Goal: Transaction & Acquisition: Download file/media

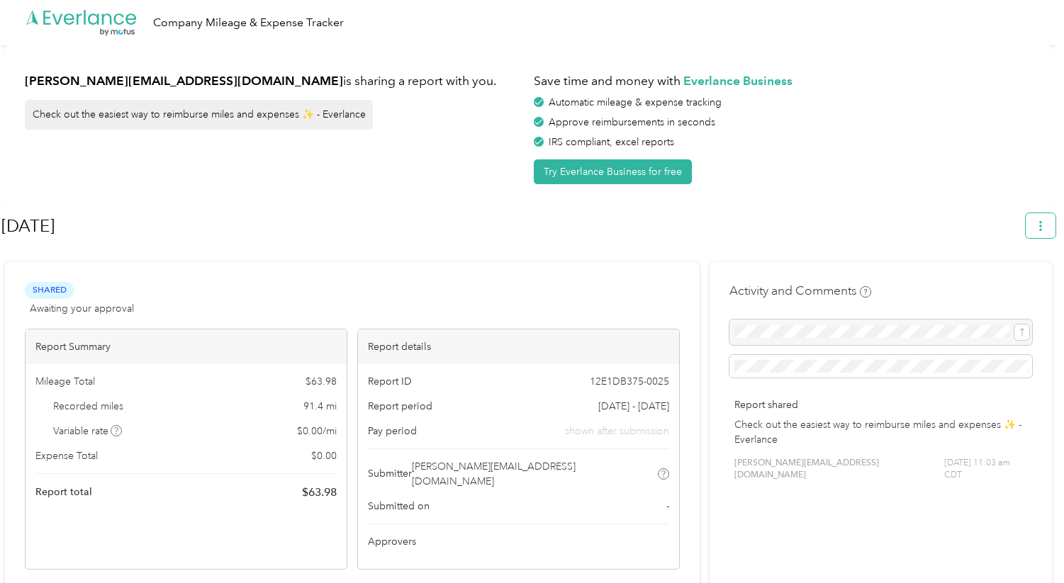
click at [1054, 224] on button "button" at bounding box center [1040, 225] width 30 height 25
click at [1019, 285] on span "Download" at bounding box center [1007, 292] width 47 height 15
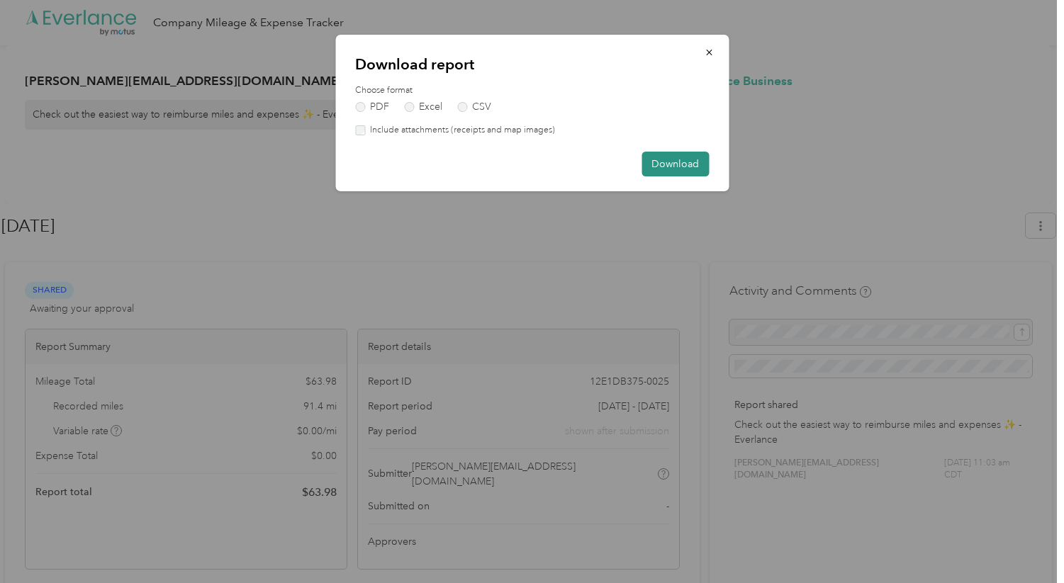
click at [670, 164] on button "Download" at bounding box center [674, 164] width 67 height 25
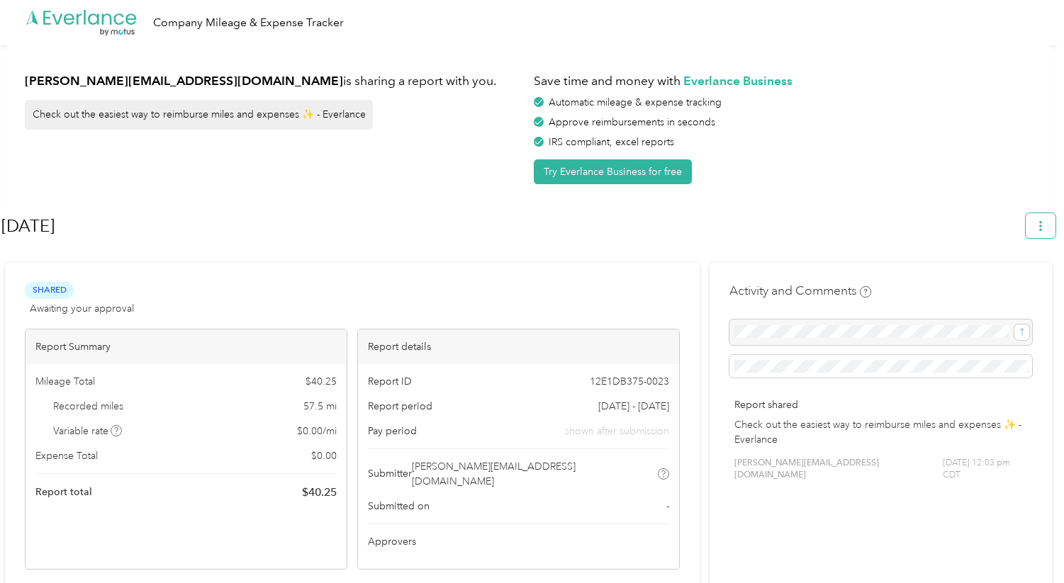
click at [1044, 232] on button "button" at bounding box center [1040, 225] width 30 height 25
click at [1028, 285] on span "Download" at bounding box center [1007, 292] width 47 height 15
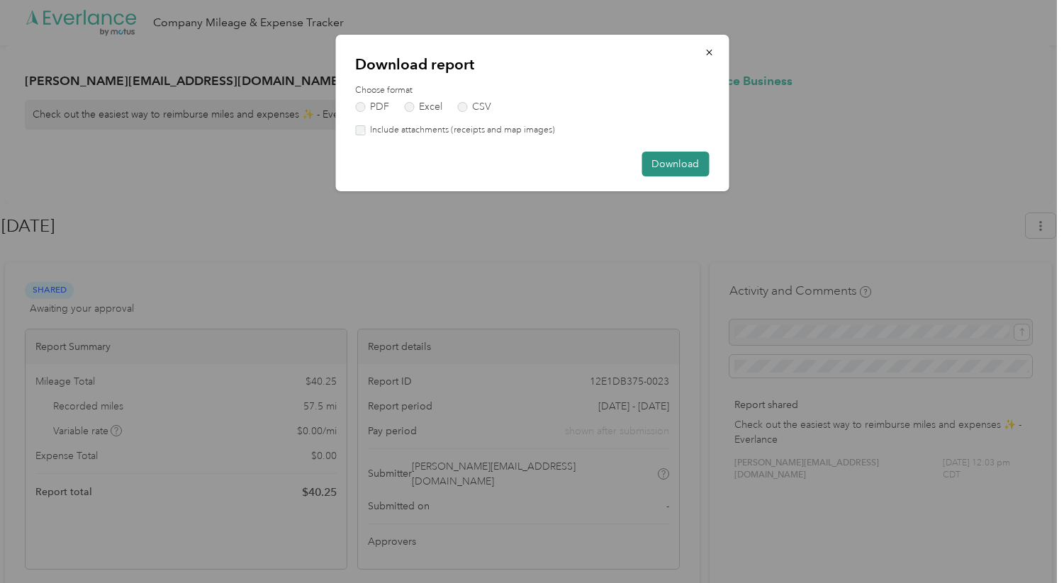
click at [675, 156] on button "Download" at bounding box center [674, 164] width 67 height 25
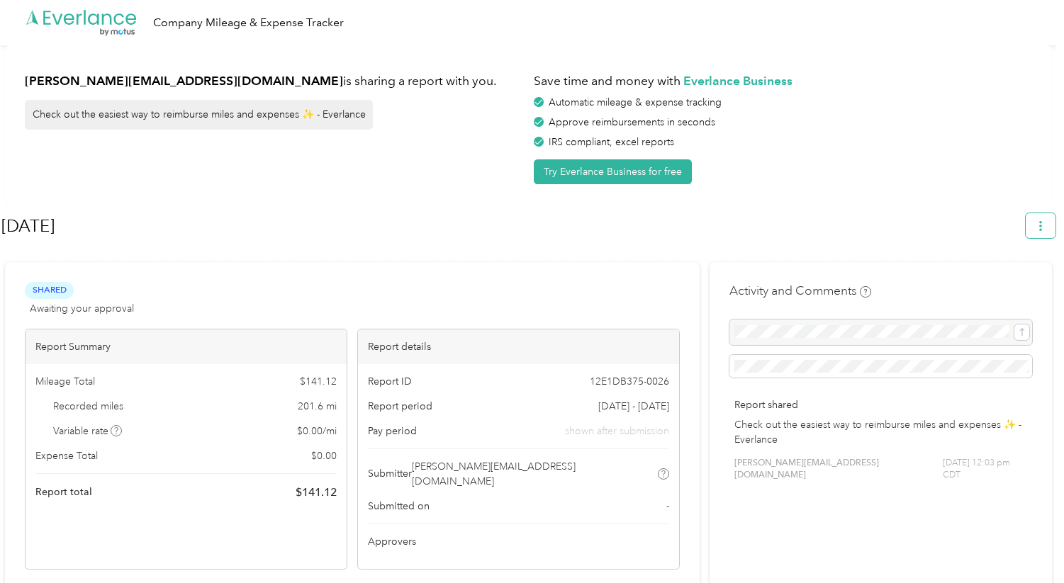
click at [1055, 231] on button "button" at bounding box center [1040, 225] width 30 height 25
click at [1032, 285] on div "Download" at bounding box center [1008, 292] width 78 height 15
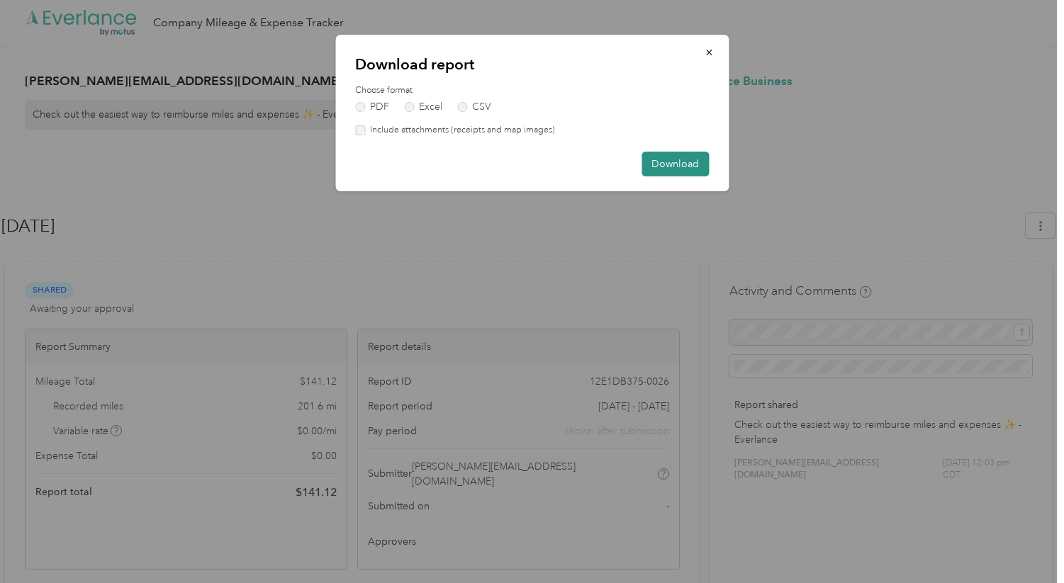
click at [670, 165] on button "Download" at bounding box center [674, 164] width 67 height 25
